Goal: Task Accomplishment & Management: Use online tool/utility

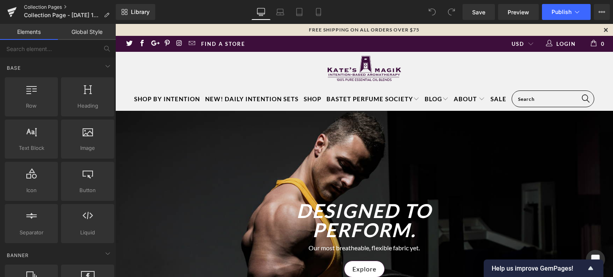
drag, startPoint x: 0, startPoint y: 0, endPoint x: 46, endPoint y: 6, distance: 46.6
click at [46, 6] on link "Collection Pages" at bounding box center [70, 7] width 92 height 6
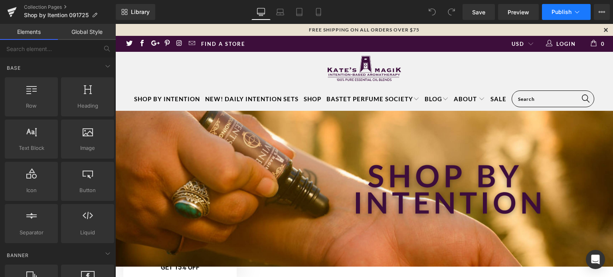
click at [577, 12] on icon at bounding box center [577, 12] width 4 height 2
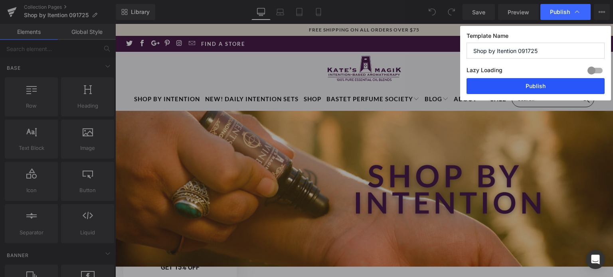
click at [547, 87] on button "Publish" at bounding box center [535, 86] width 138 height 16
